Goal: Information Seeking & Learning: Learn about a topic

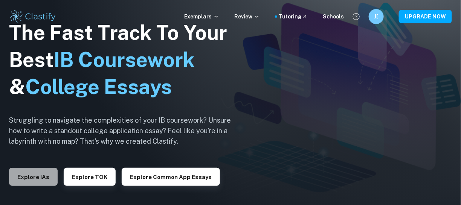
click at [21, 179] on button "Explore IAs" at bounding box center [33, 177] width 49 height 18
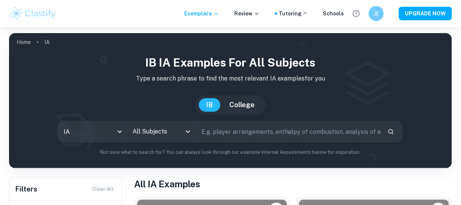
click at [242, 136] on input "text" at bounding box center [288, 131] width 185 height 21
type input "ess"
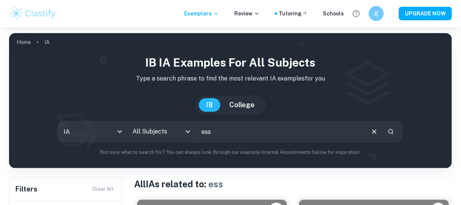
scroll to position [176, 0]
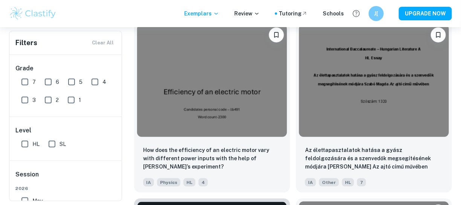
click at [46, 80] on input "6" at bounding box center [48, 82] width 15 height 15
checkbox input "true"
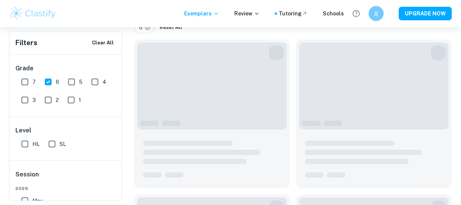
click at [35, 81] on span "7" at bounding box center [33, 82] width 3 height 8
click at [32, 81] on input "7" at bounding box center [24, 82] width 15 height 15
checkbox input "true"
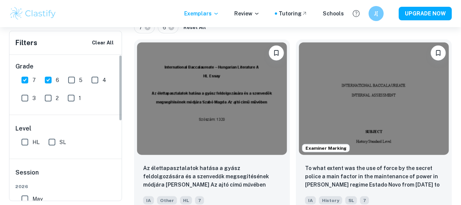
scroll to position [0, 0]
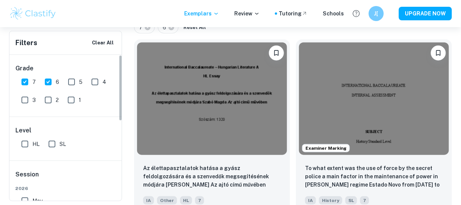
click at [58, 144] on input "SL" at bounding box center [51, 144] width 15 height 15
checkbox input "true"
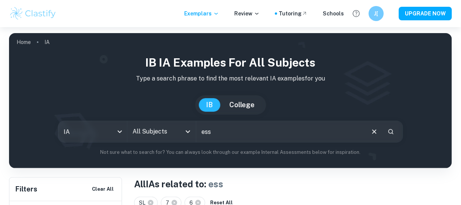
click at [177, 133] on input "All Subjects" at bounding box center [156, 132] width 51 height 14
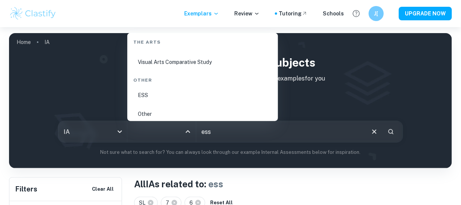
scroll to position [1487, 0]
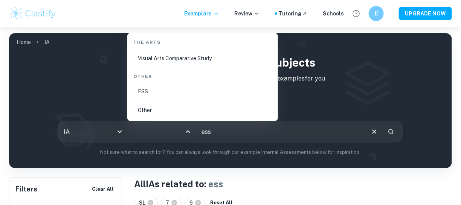
click at [242, 92] on li "ESS" at bounding box center [202, 91] width 145 height 17
type input "ESS"
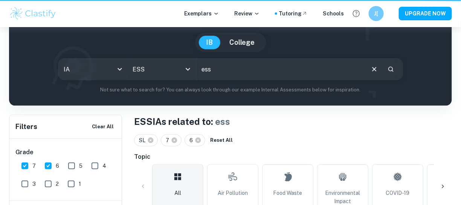
scroll to position [88, 0]
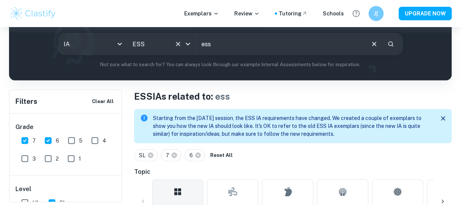
drag, startPoint x: 237, startPoint y: 40, endPoint x: 171, endPoint y: 46, distance: 66.3
click at [182, 43] on div "IA ia All Subjects ESS All Subjects ess ​" at bounding box center [230, 44] width 345 height 22
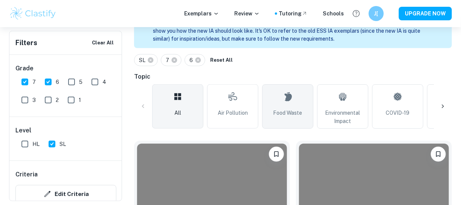
scroll to position [176, 0]
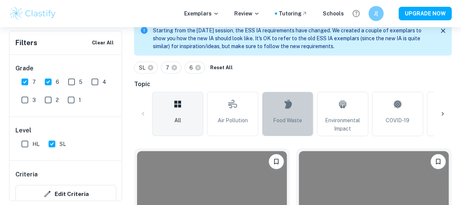
click at [274, 104] on link "Food Waste" at bounding box center [287, 114] width 51 height 44
type input "Food Waste"
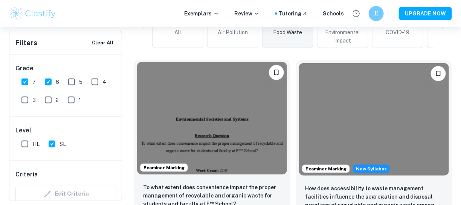
scroll to position [352, 0]
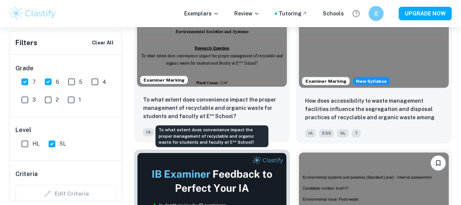
click at [255, 98] on p "To what extent does convenience impact the proper management of recyclable and …" at bounding box center [212, 108] width 138 height 25
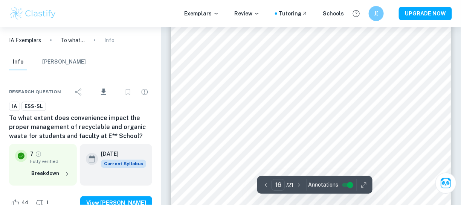
scroll to position [5745, 0]
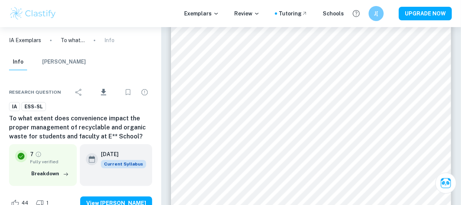
type input "17"
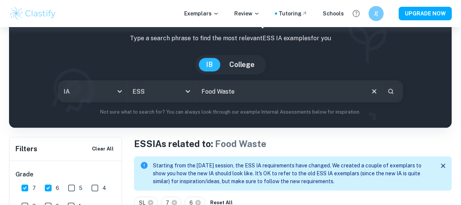
scroll to position [128, 0]
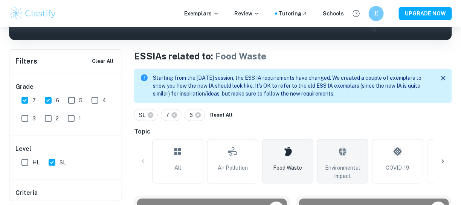
click at [352, 146] on link "Environmental Impact" at bounding box center [342, 161] width 51 height 44
type input "Environmental Impact"
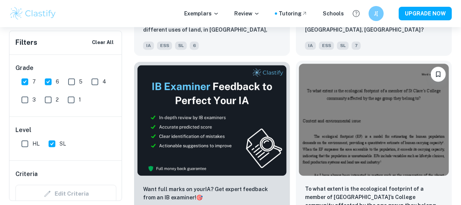
scroll to position [616, 0]
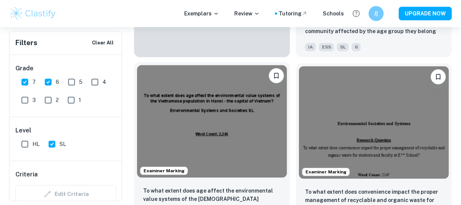
click at [249, 115] on img at bounding box center [212, 121] width 150 height 113
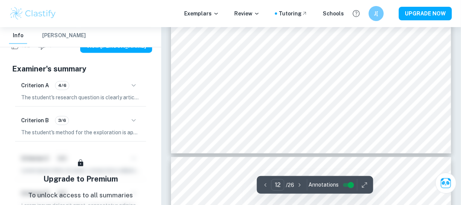
scroll to position [4134, 0]
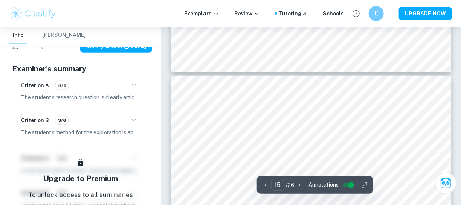
type input "16"
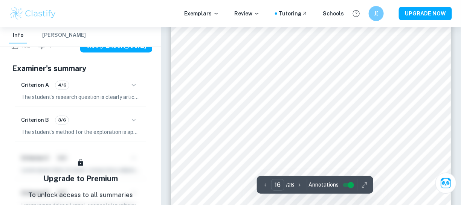
scroll to position [5806, 0]
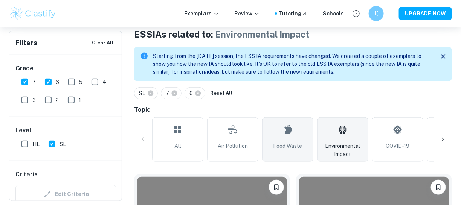
scroll to position [152, 0]
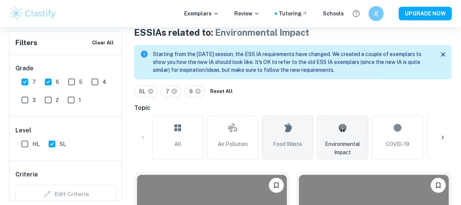
click at [282, 149] on link "Food Waste" at bounding box center [287, 138] width 51 height 44
type input "Food Waste"
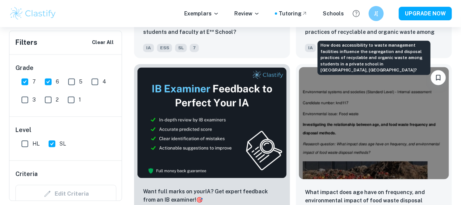
scroll to position [440, 0]
